Goal: Task Accomplishment & Management: Manage account settings

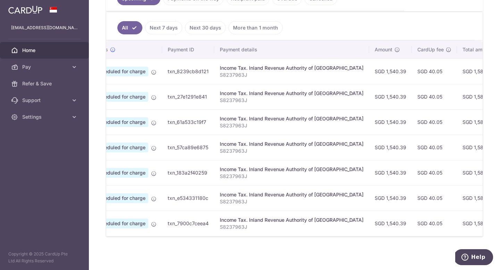
scroll to position [0, 19]
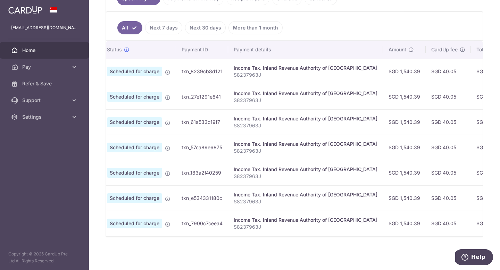
click at [260, 235] on div "Status Payment ID Payment details Amount CardUp fee Total amt. Charge date Due …" at bounding box center [294, 139] width 376 height 196
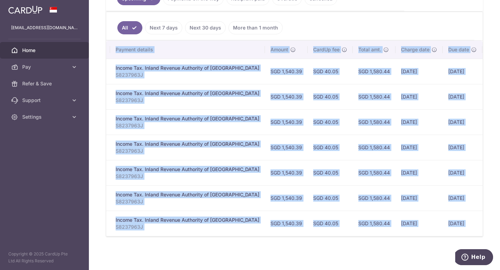
scroll to position [0, 137]
click at [315, 249] on div "× Pause Schedule Pause all future payments in this series Pause just this one p…" at bounding box center [294, 135] width 411 height 270
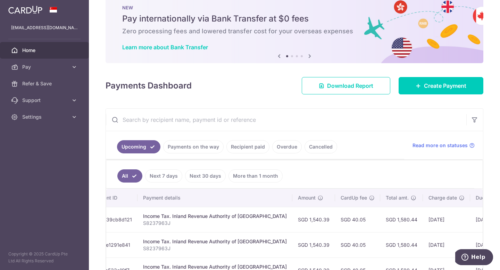
scroll to position [56, 0]
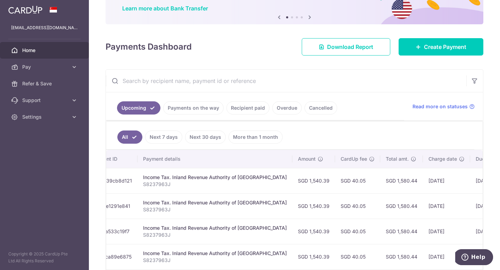
click at [187, 110] on link "Payments on the way" at bounding box center [193, 107] width 60 height 13
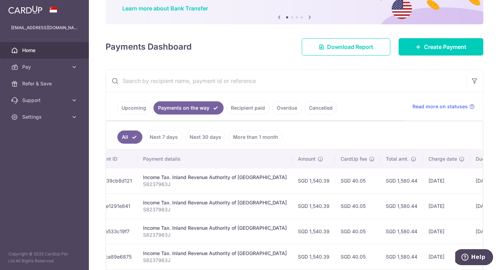
click at [245, 109] on link "Recipient paid" at bounding box center [247, 107] width 43 height 13
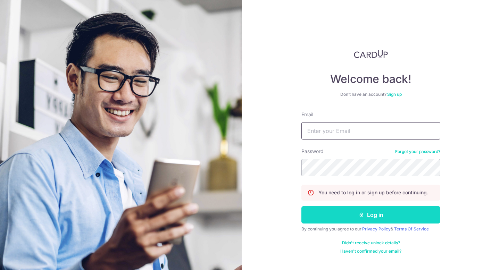
type input "[EMAIL_ADDRESS][DOMAIN_NAME]"
click at [362, 218] on button "Log in" at bounding box center [370, 214] width 139 height 17
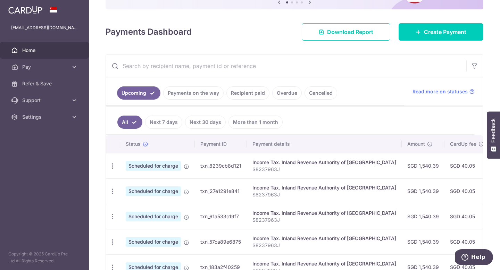
scroll to position [119, 0]
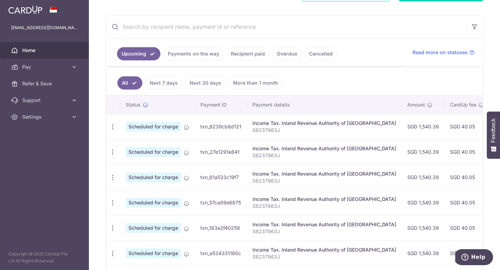
click at [244, 50] on link "Recipient paid" at bounding box center [247, 53] width 43 height 13
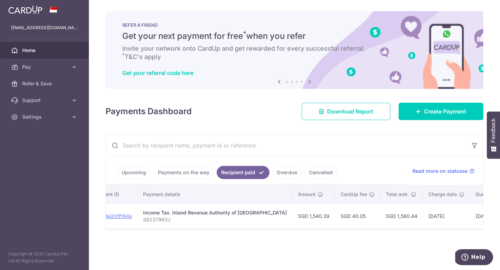
scroll to position [0, 0]
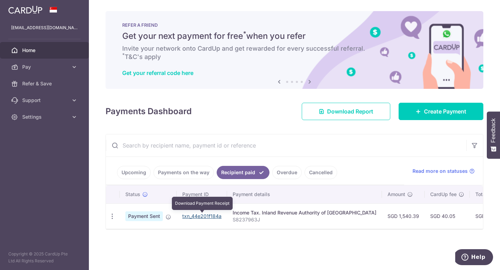
click at [196, 216] on link "txn_44e201f184a" at bounding box center [201, 216] width 39 height 6
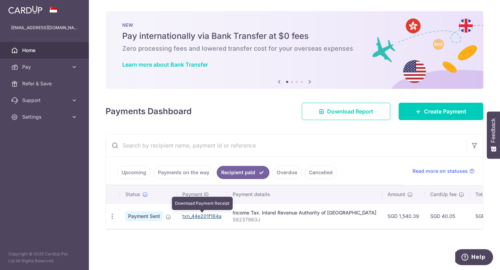
click at [196, 216] on link "txn_44e201f184a" at bounding box center [201, 216] width 39 height 6
click at [128, 175] on link "Upcoming" at bounding box center [134, 172] width 34 height 13
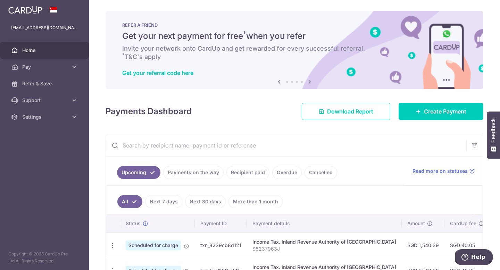
click at [206, 174] on link "Payments on the way" at bounding box center [193, 172] width 60 height 13
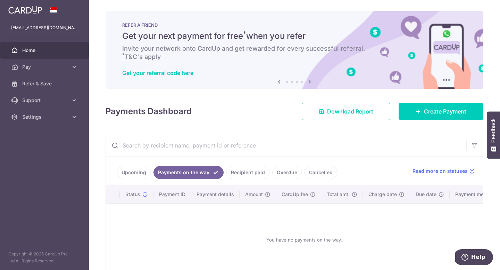
click at [247, 173] on link "Recipient paid" at bounding box center [247, 172] width 43 height 13
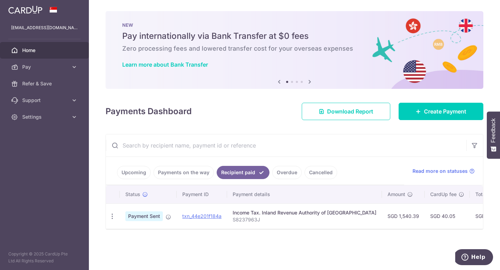
click at [285, 171] on link "Overdue" at bounding box center [287, 172] width 30 height 13
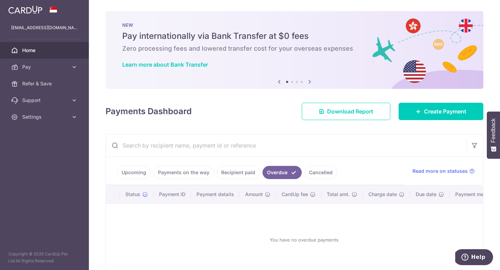
click at [315, 171] on link "Cancelled" at bounding box center [320, 172] width 33 height 13
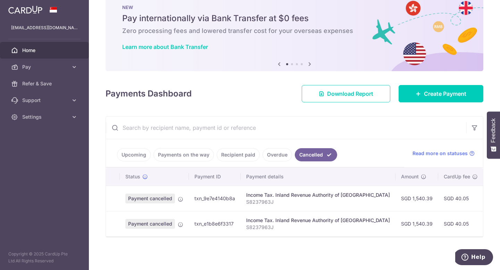
scroll to position [22, 0]
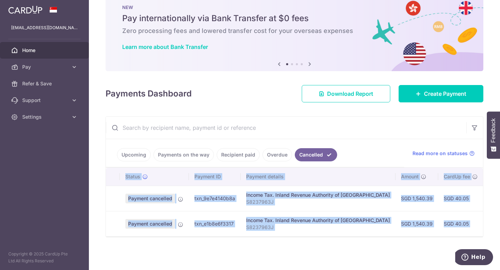
drag, startPoint x: 301, startPoint y: 238, endPoint x: 369, endPoint y: 236, distance: 68.1
click at [369, 236] on div "× Pause Schedule Pause all future payments in this series Pause just this one p…" at bounding box center [294, 135] width 411 height 270
drag, startPoint x: 319, startPoint y: 236, endPoint x: 376, endPoint y: 233, distance: 57.0
click at [376, 233] on div "Status Payment ID Payment details Amount CardUp fee Total amt. Charge date Due …" at bounding box center [294, 202] width 377 height 69
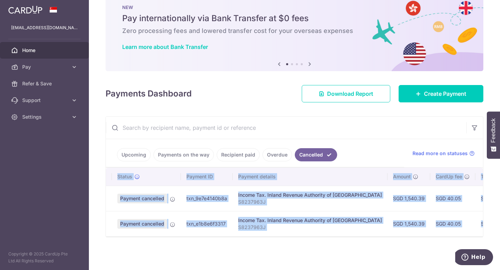
scroll to position [0, 0]
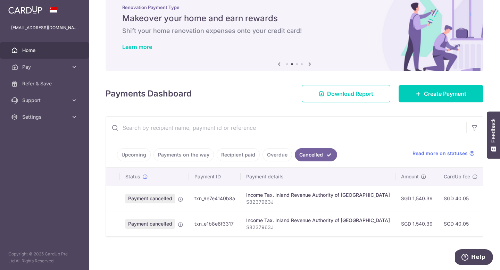
click at [276, 148] on link "Overdue" at bounding box center [277, 154] width 30 height 13
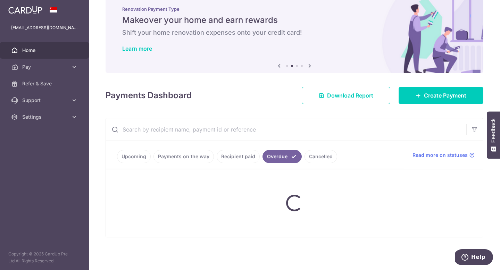
scroll to position [22, 0]
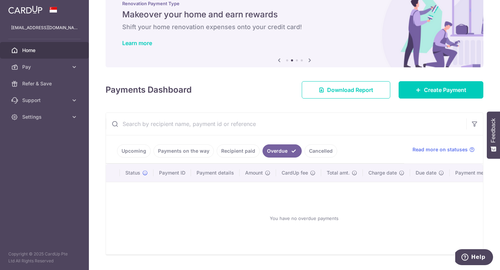
click at [239, 149] on link "Recipient paid" at bounding box center [238, 150] width 43 height 13
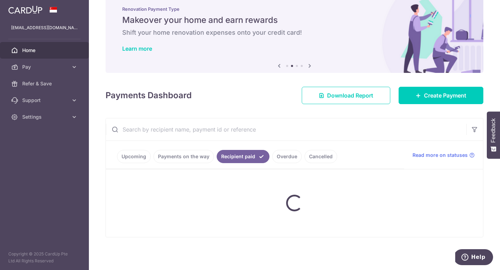
scroll to position [0, 0]
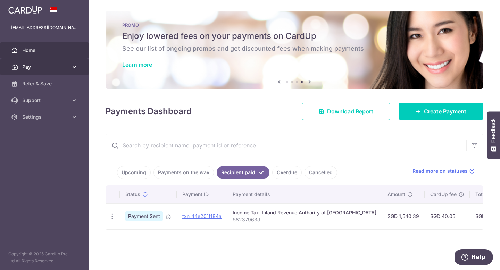
click at [30, 65] on span "Pay" at bounding box center [45, 67] width 46 height 7
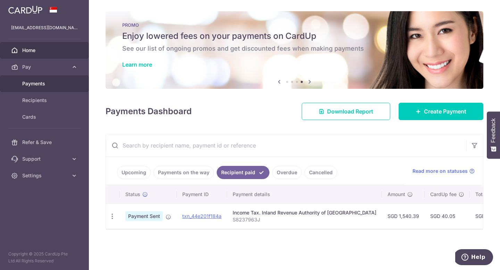
click at [32, 82] on span "Payments" at bounding box center [45, 83] width 46 height 7
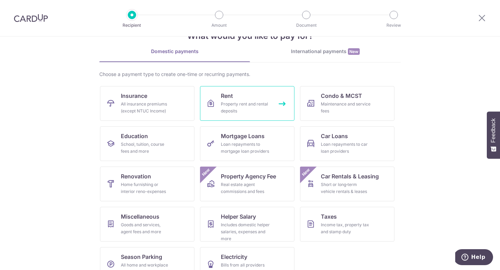
scroll to position [41, 0]
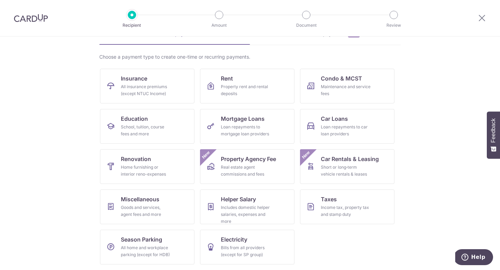
click at [37, 18] on img at bounding box center [31, 18] width 34 height 8
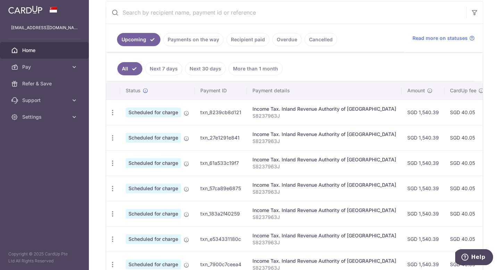
scroll to position [145, 0]
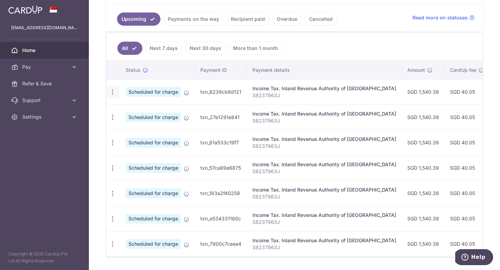
click at [113, 95] on div "Update payment Cancel payment" at bounding box center [112, 92] width 13 height 13
click at [112, 94] on icon "button" at bounding box center [112, 92] width 7 height 7
click at [136, 130] on span "Cancel payment" at bounding box center [149, 128] width 47 height 8
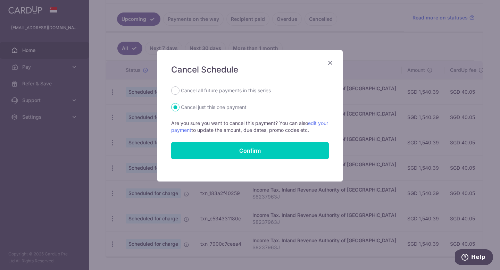
click at [170, 92] on div "Cancel Schedule Cancel all future payments in this series Cancel just this one …" at bounding box center [249, 115] width 185 height 131
click at [174, 91] on input "Cancel all future payments in this series" at bounding box center [175, 90] width 8 height 8
radio input "true"
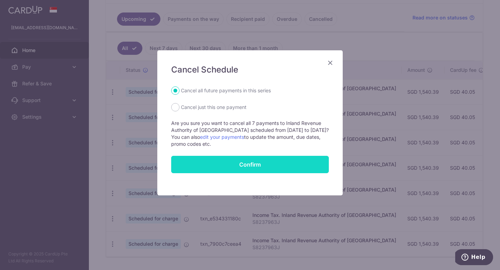
click at [243, 166] on button "Confirm" at bounding box center [250, 164] width 158 height 17
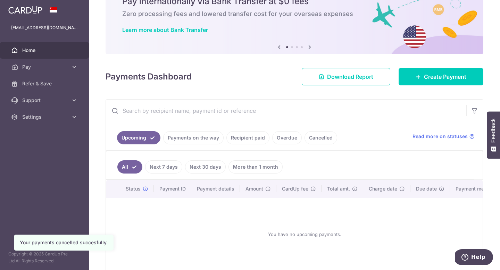
scroll to position [73, 0]
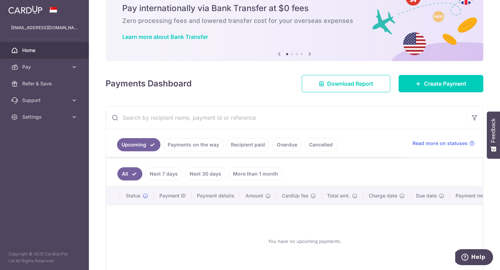
scroll to position [54, 0]
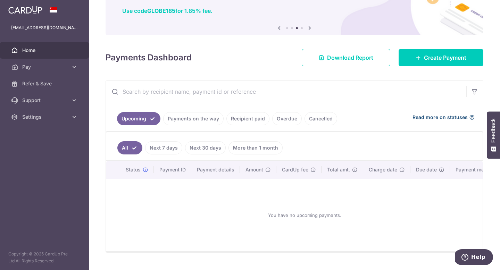
click at [440, 118] on span "Read more on statuses" at bounding box center [439, 117] width 55 height 7
